Goal: Information Seeking & Learning: Learn about a topic

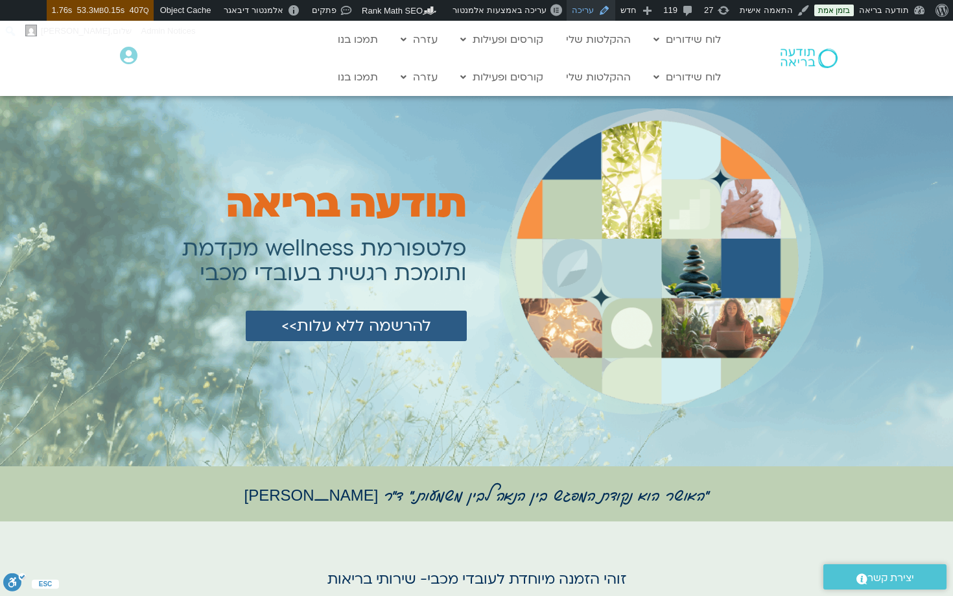
click at [596, 12] on link "עריכה" at bounding box center [590, 10] width 49 height 21
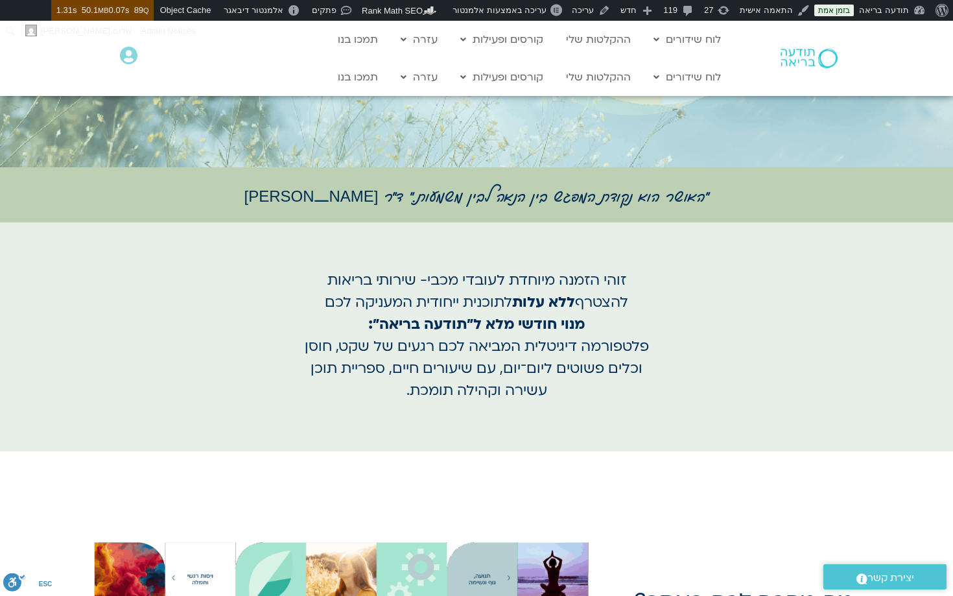
scroll to position [196, 0]
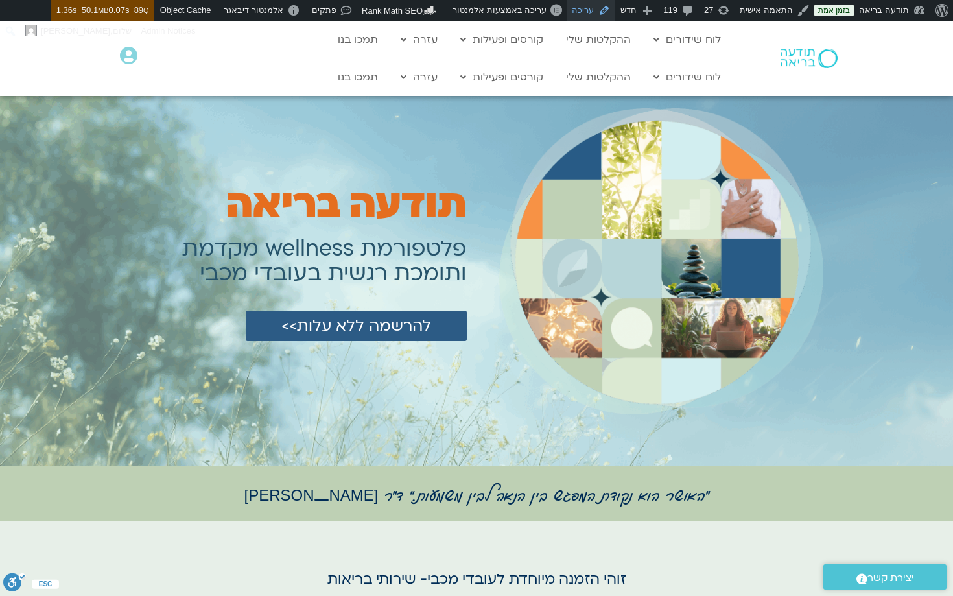
click at [594, 12] on link "עריכה" at bounding box center [590, 10] width 49 height 21
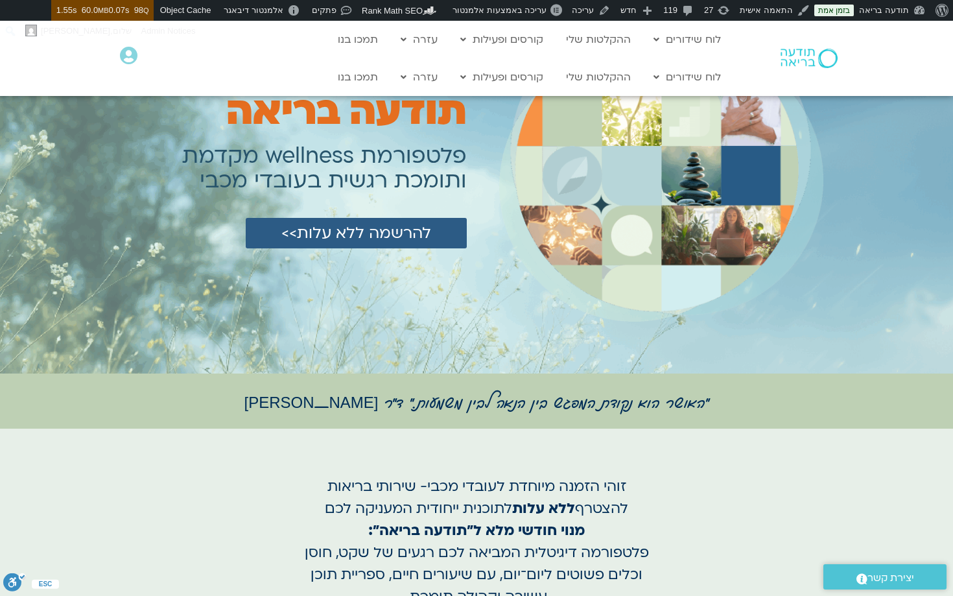
scroll to position [110, 0]
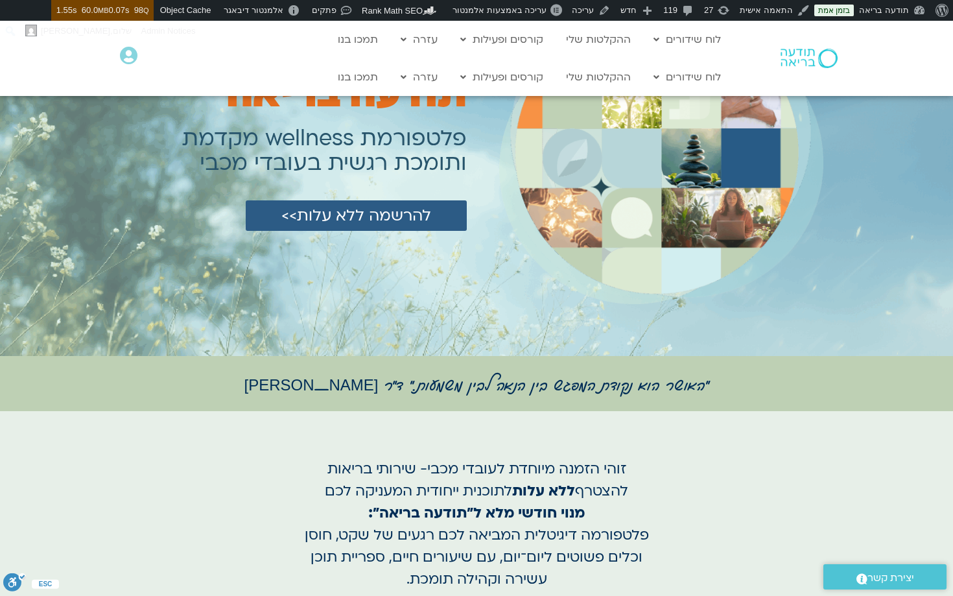
click at [443, 382] on h1 ""האושר הוא נקודת המפגש בין הנאה לבין משמעות." ד״ר [PERSON_NAME]" at bounding box center [476, 382] width 726 height 15
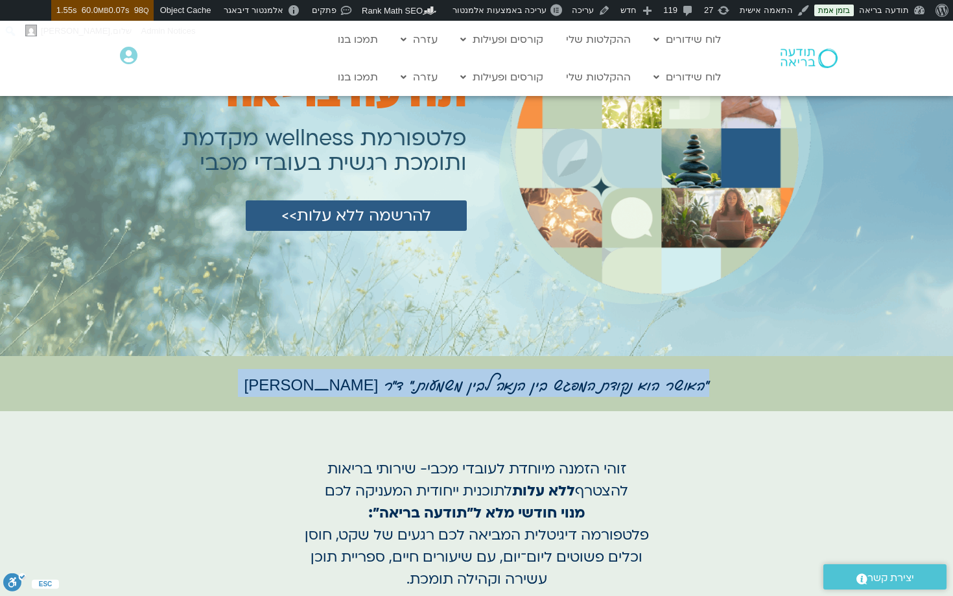
click at [443, 382] on h1 ""האושר הוא נקודת המפגש בין הנאה לבין משמעות." ד״ר [PERSON_NAME]" at bounding box center [476, 382] width 726 height 15
click at [434, 430] on div "זוהי הזמנה מיוחדת לעובדי מכבי- שירותי בריאות להצטרף ללא עלות לתוכנית ייחודית המ…" at bounding box center [476, 525] width 953 height 229
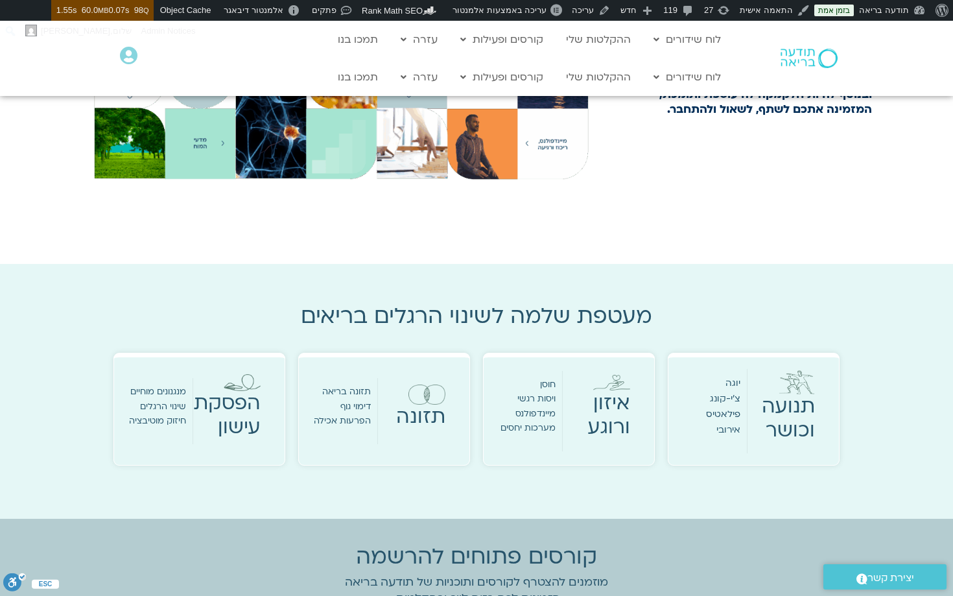
scroll to position [924, 0]
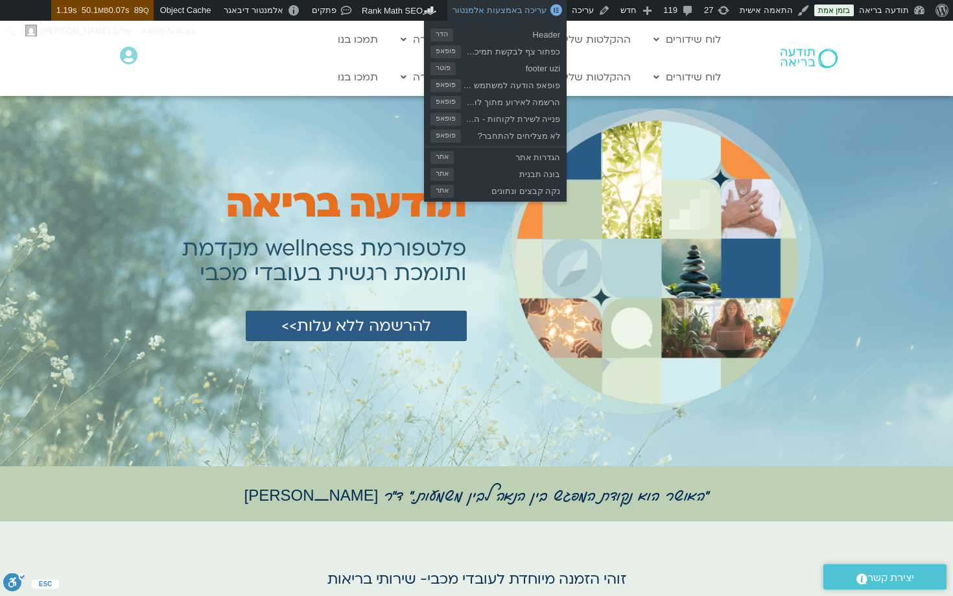
click at [501, 10] on span "עריכה באמצעות אלמנטור" at bounding box center [499, 10] width 94 height 10
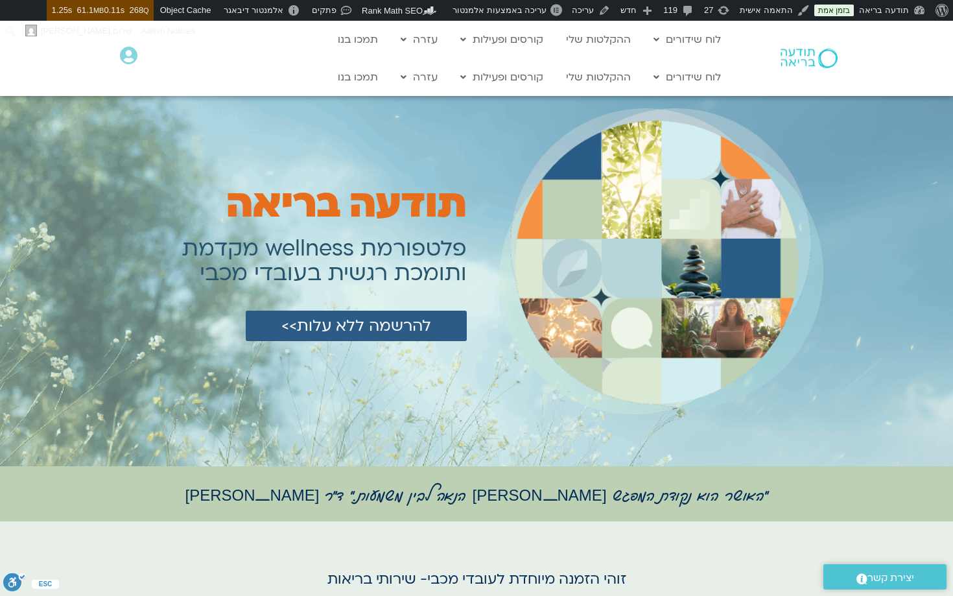
click at [551, 98] on div at bounding box center [661, 261] width 324 height 358
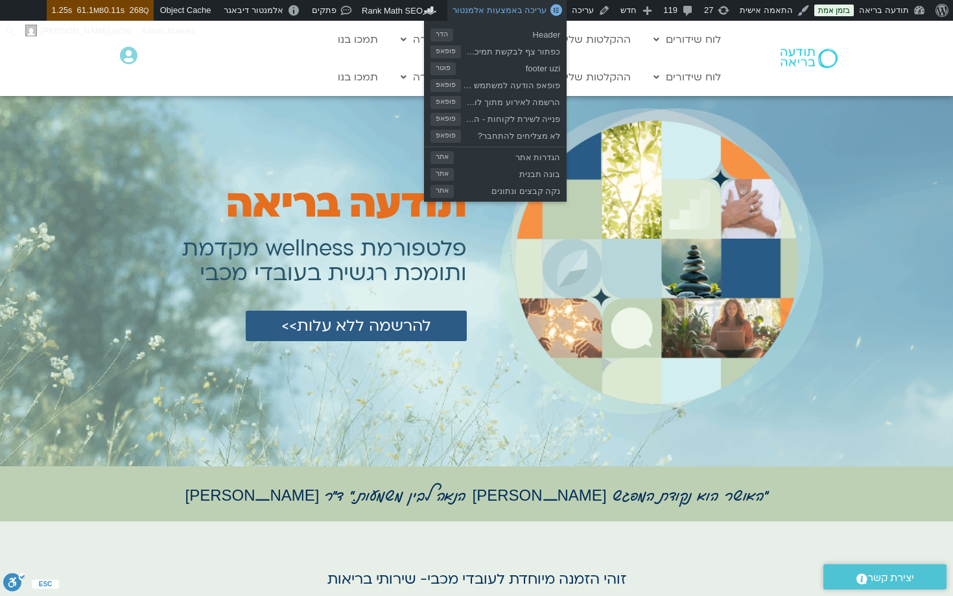
click at [522, 12] on span "עריכה באמצעות אלמנטור" at bounding box center [499, 10] width 94 height 10
click at [507, 9] on span "עריכה באמצעות אלמנטור" at bounding box center [499, 10] width 94 height 10
click at [505, 10] on span "עריכה באמצעות אלמנטור" at bounding box center [499, 10] width 94 height 10
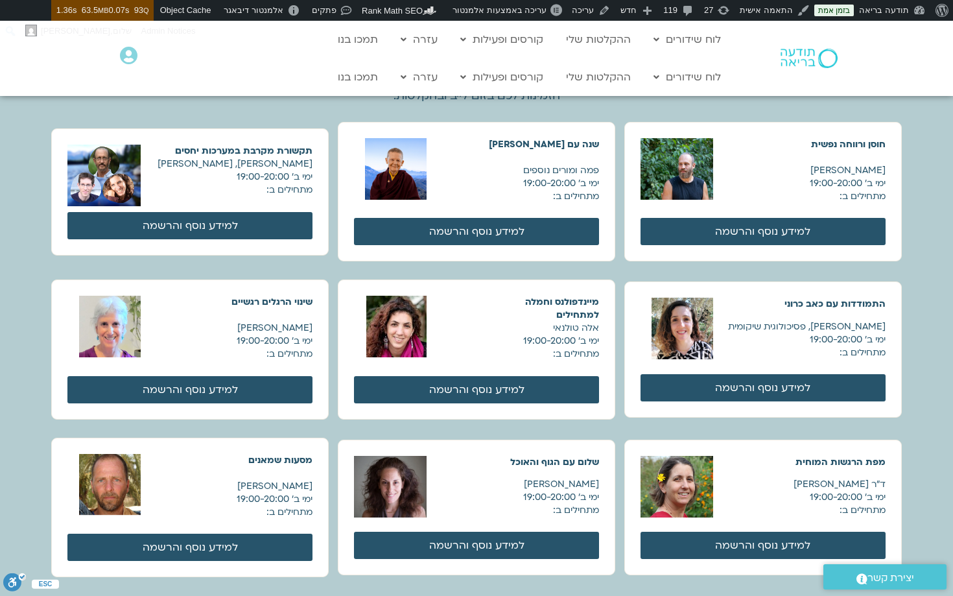
scroll to position [1448, 0]
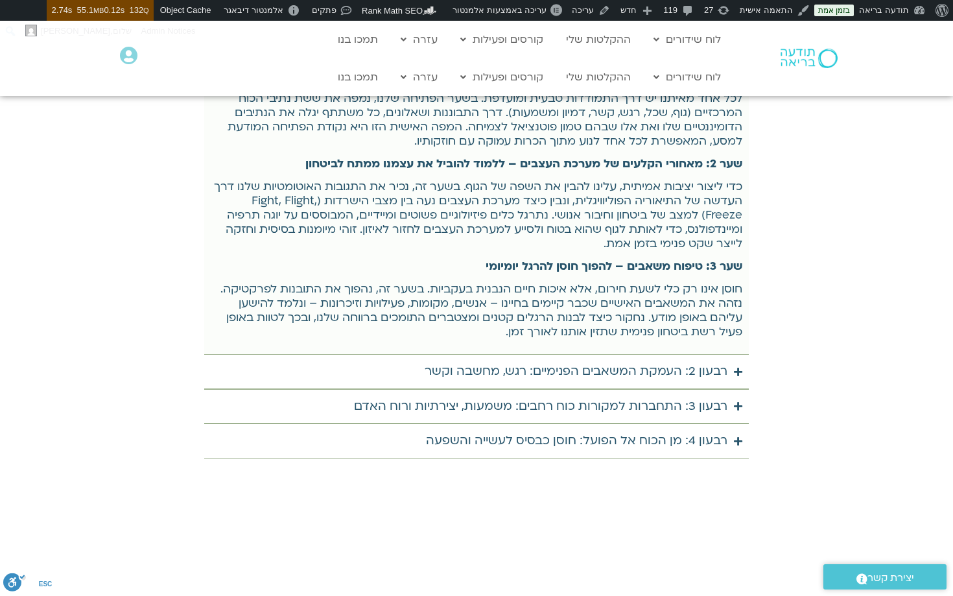
scroll to position [4900, 0]
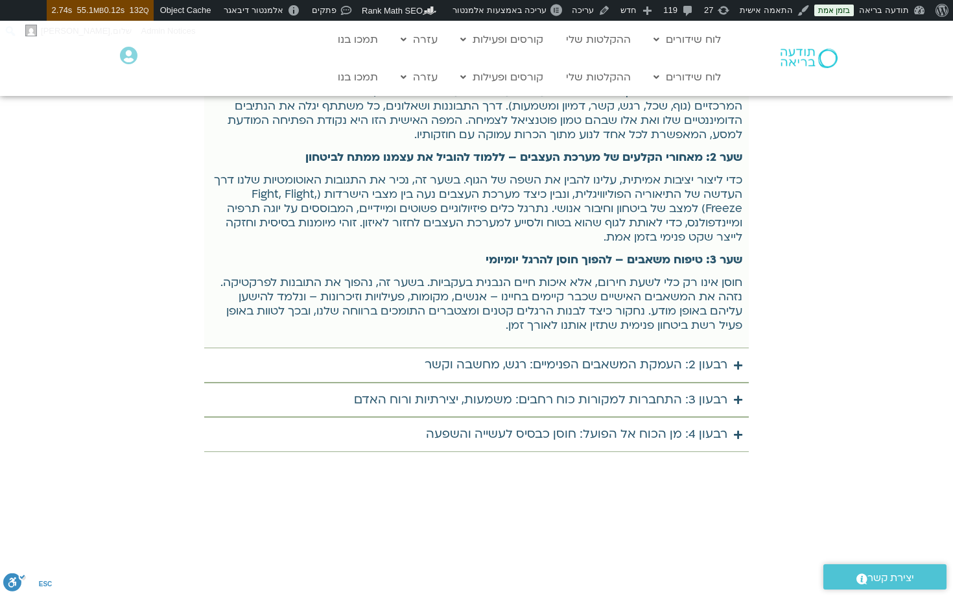
click at [674, 366] on div "רבעון 2: העמקת המשאבים הפנימיים: רגש, מחשבה וקשר" at bounding box center [575, 364] width 303 height 21
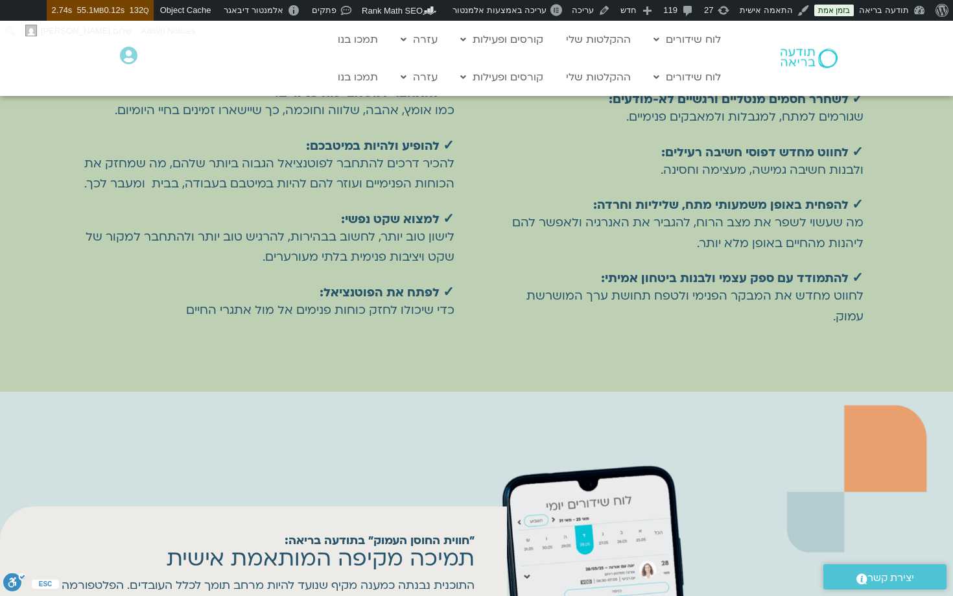
scroll to position [0, 0]
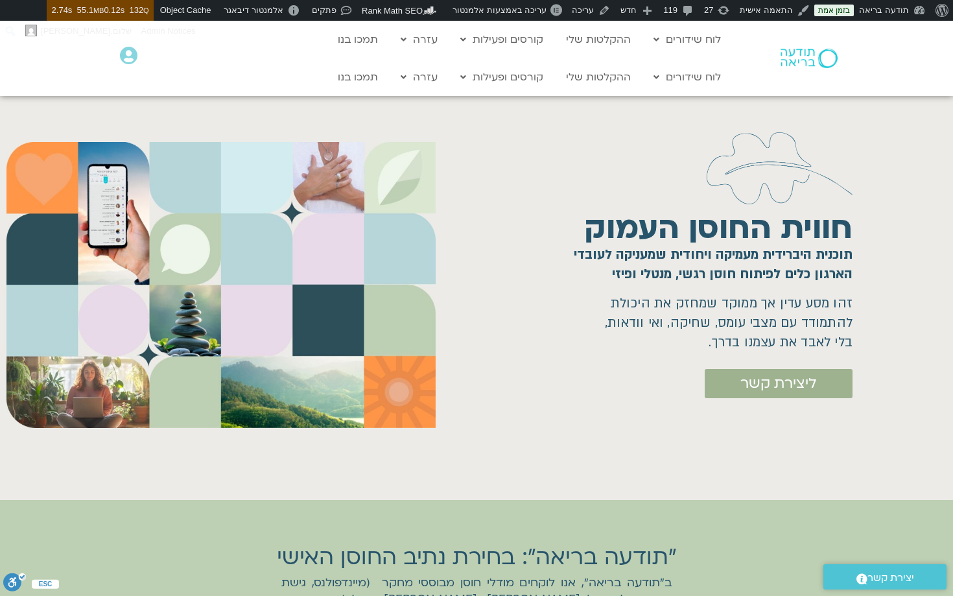
click at [702, 229] on h1 "חווית החוסן העמוק" at bounding box center [718, 228] width 268 height 39
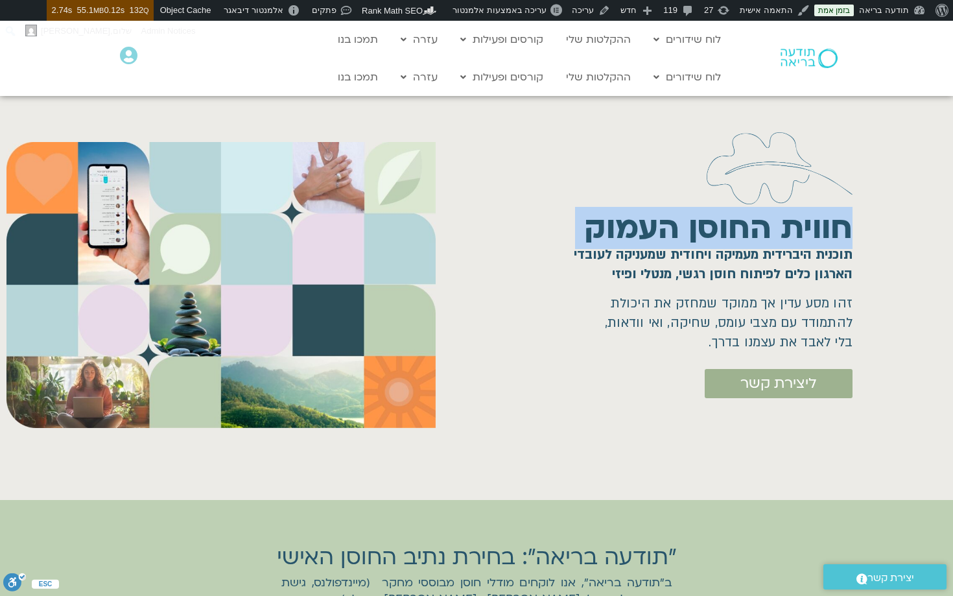
click at [702, 229] on h1 "חווית החוסן העמוק" at bounding box center [718, 228] width 268 height 39
copy div "חווית החוסן העמוק"
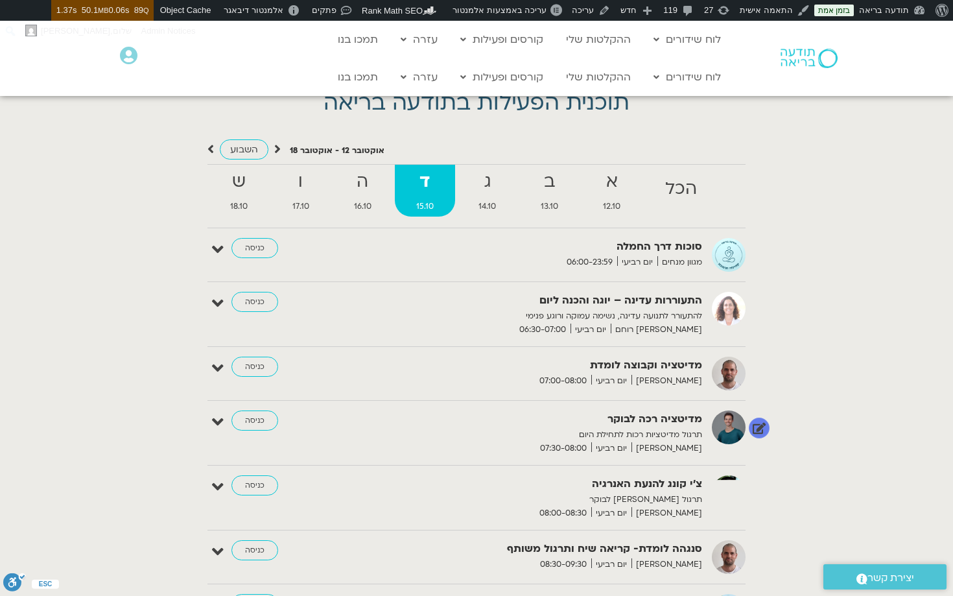
scroll to position [2000, 0]
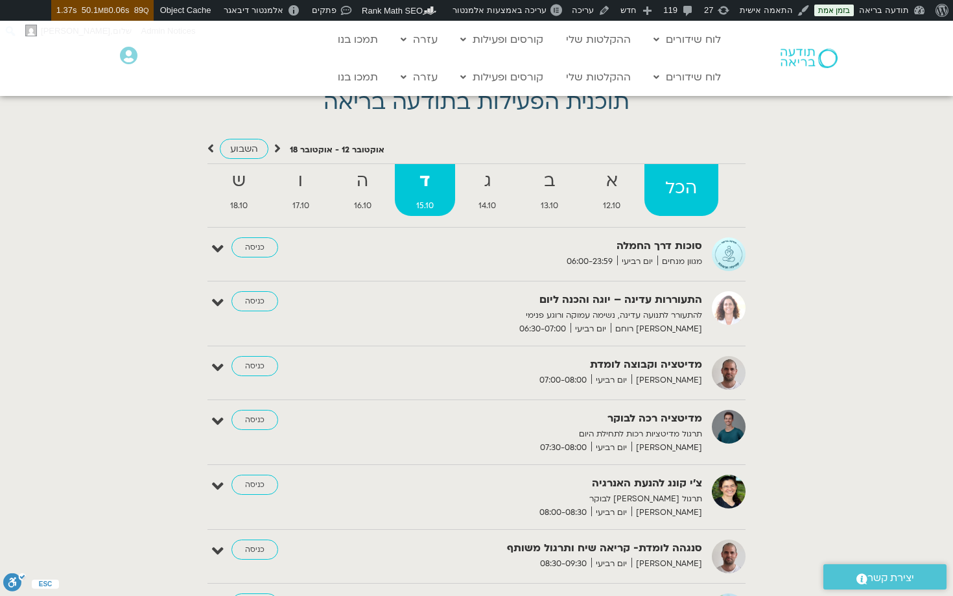
click at [691, 194] on strong "הכל" at bounding box center [681, 188] width 74 height 29
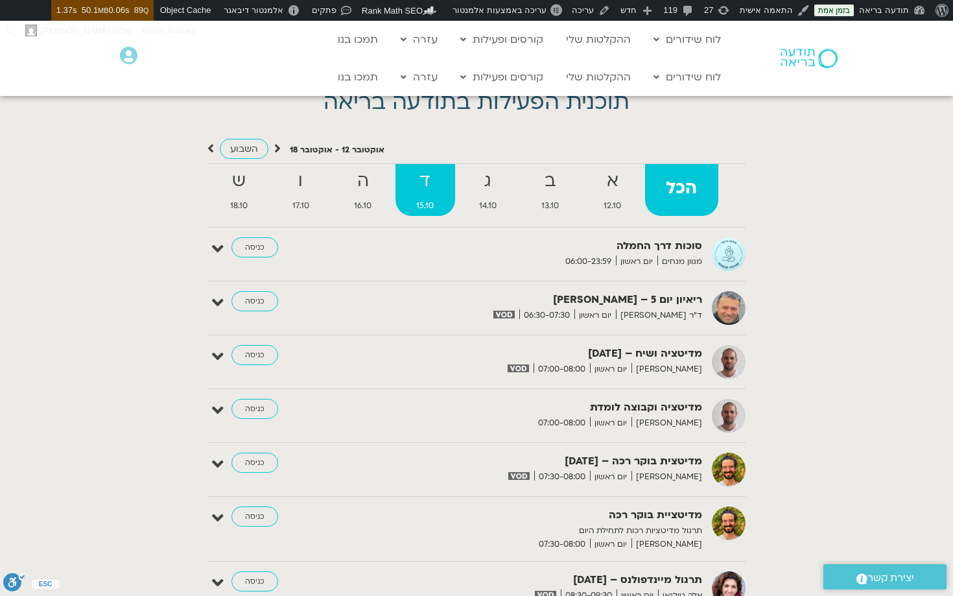
click at [426, 181] on strong "ד" at bounding box center [425, 181] width 60 height 29
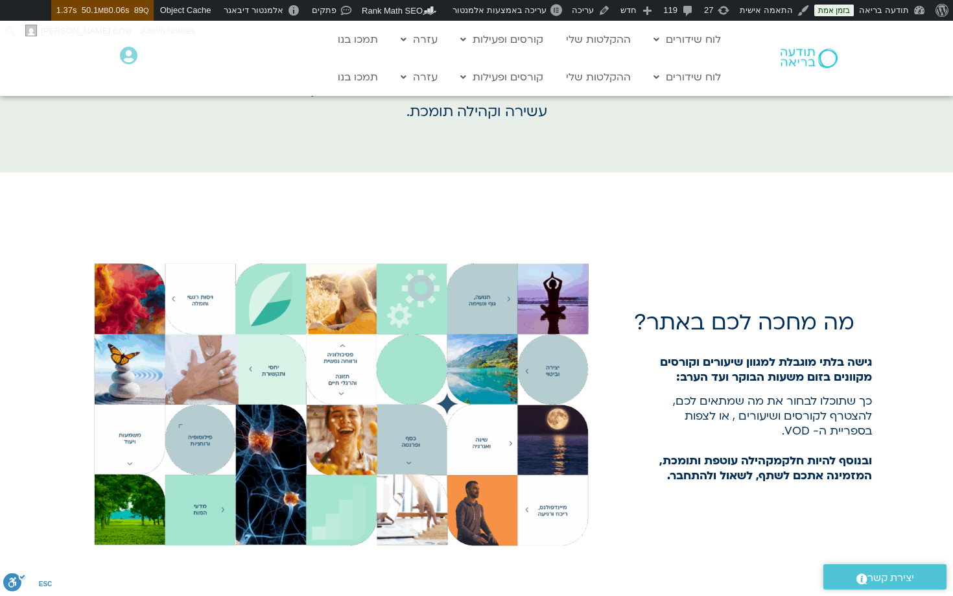
scroll to position [0, 0]
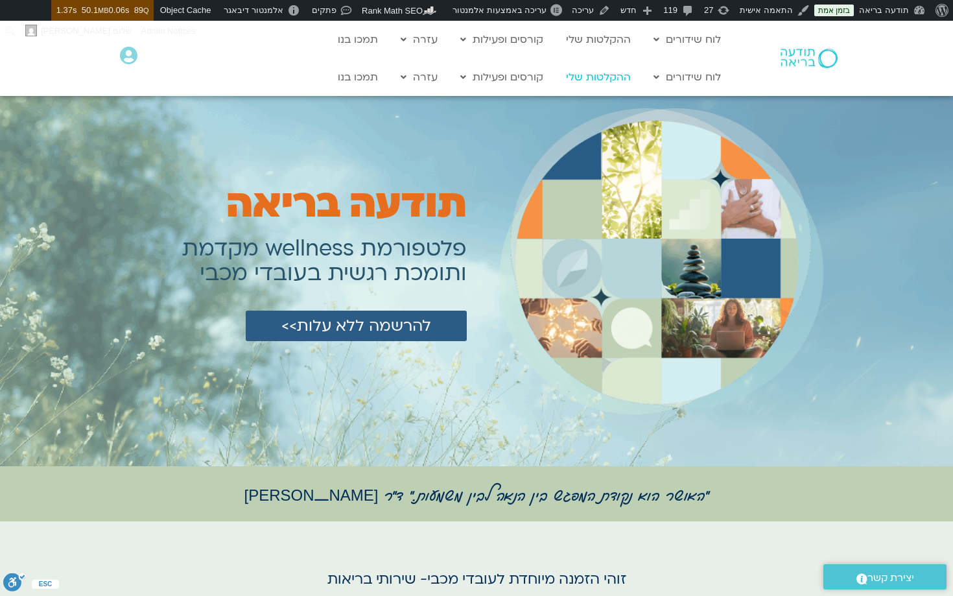
click at [610, 76] on link "ההקלטות שלי" at bounding box center [598, 77] width 78 height 25
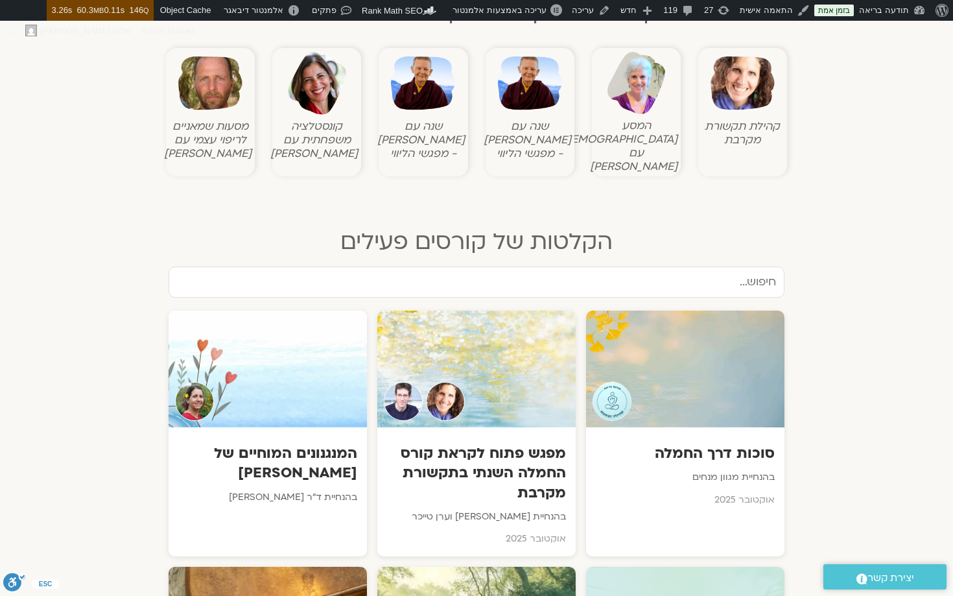
scroll to position [473, 0]
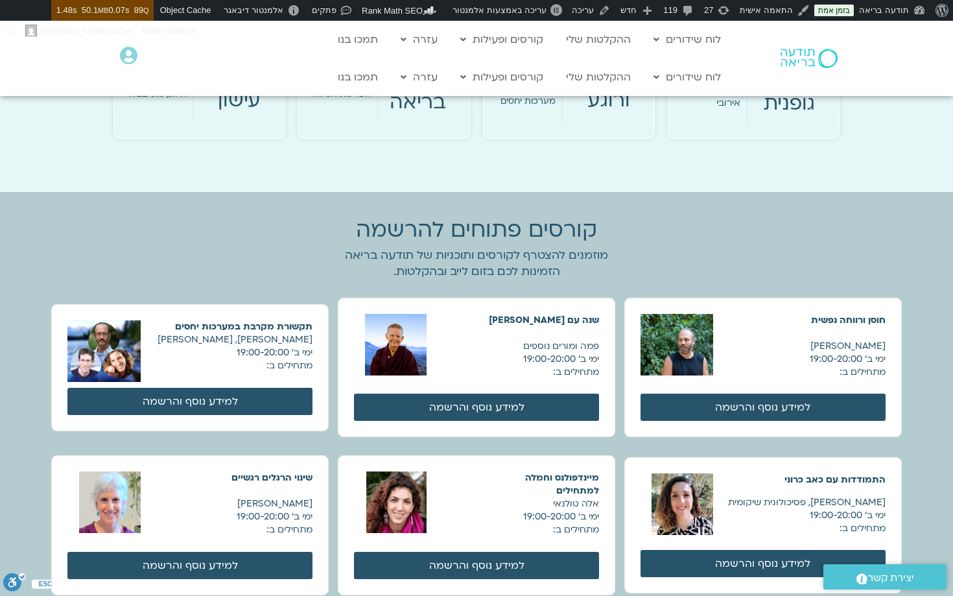
scroll to position [1285, 0]
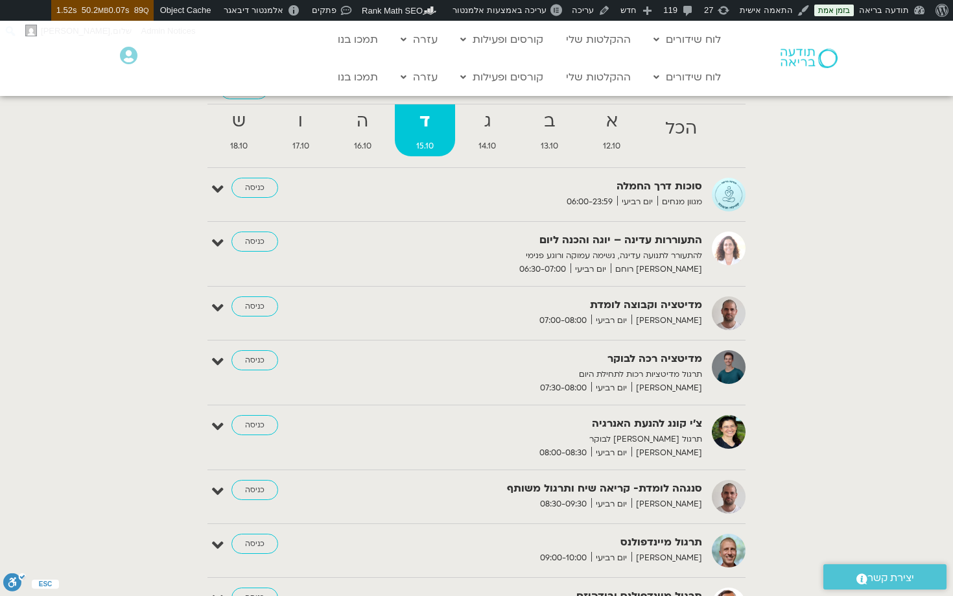
scroll to position [2060, 0]
click at [218, 243] on icon at bounding box center [218, 242] width 12 height 18
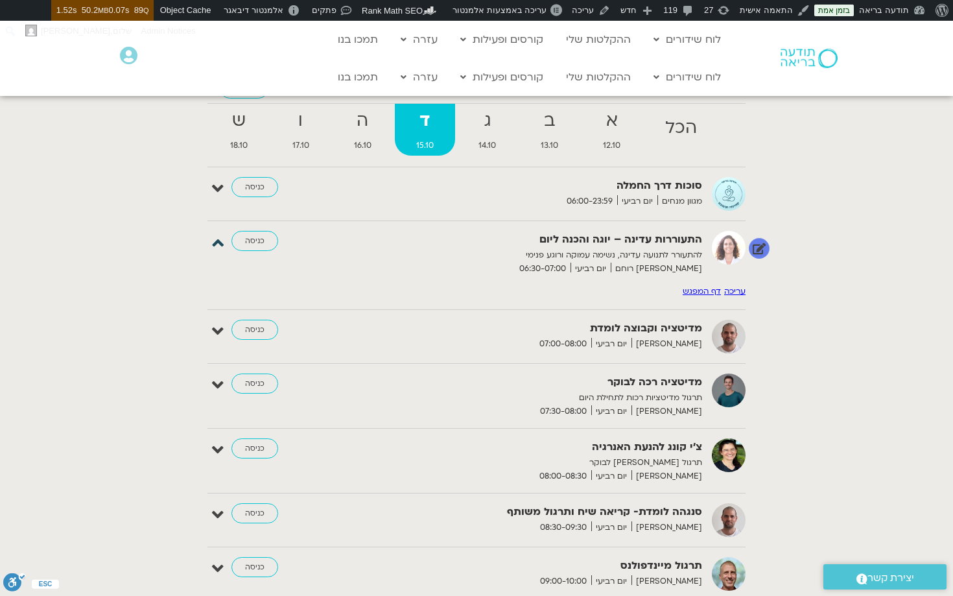
click at [216, 239] on icon at bounding box center [218, 242] width 12 height 18
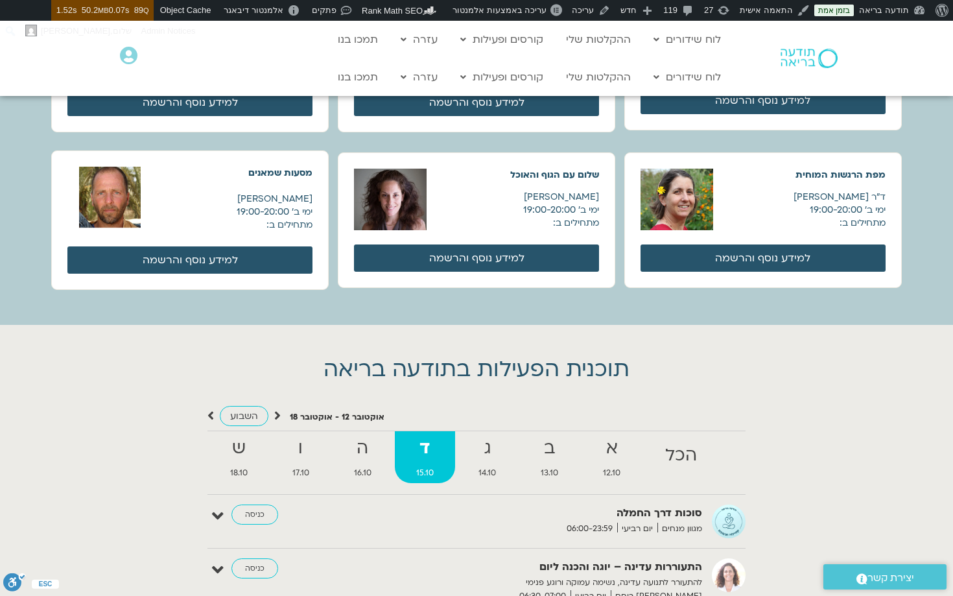
scroll to position [1731, 0]
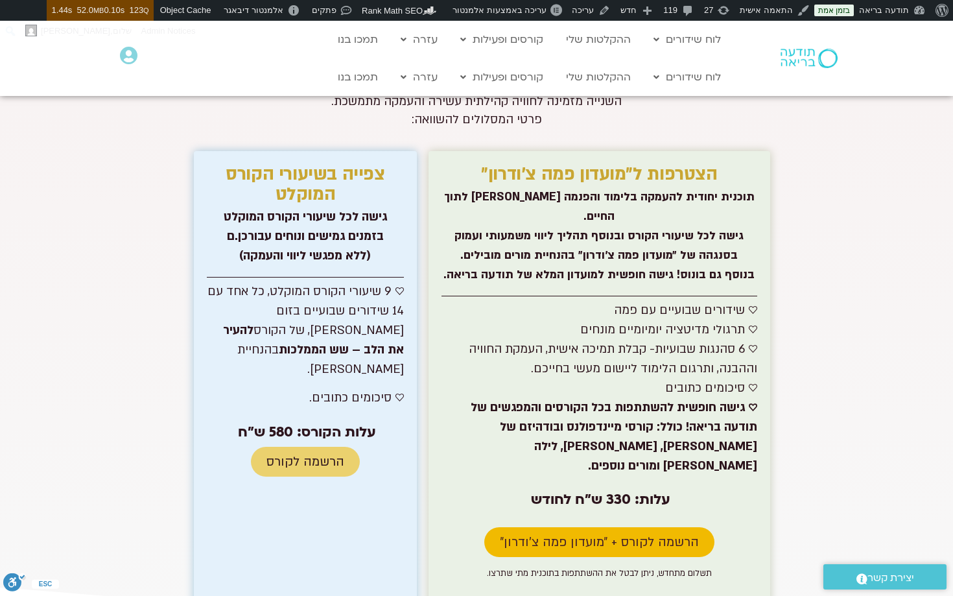
scroll to position [6134, 0]
